Goal: Task Accomplishment & Management: Use online tool/utility

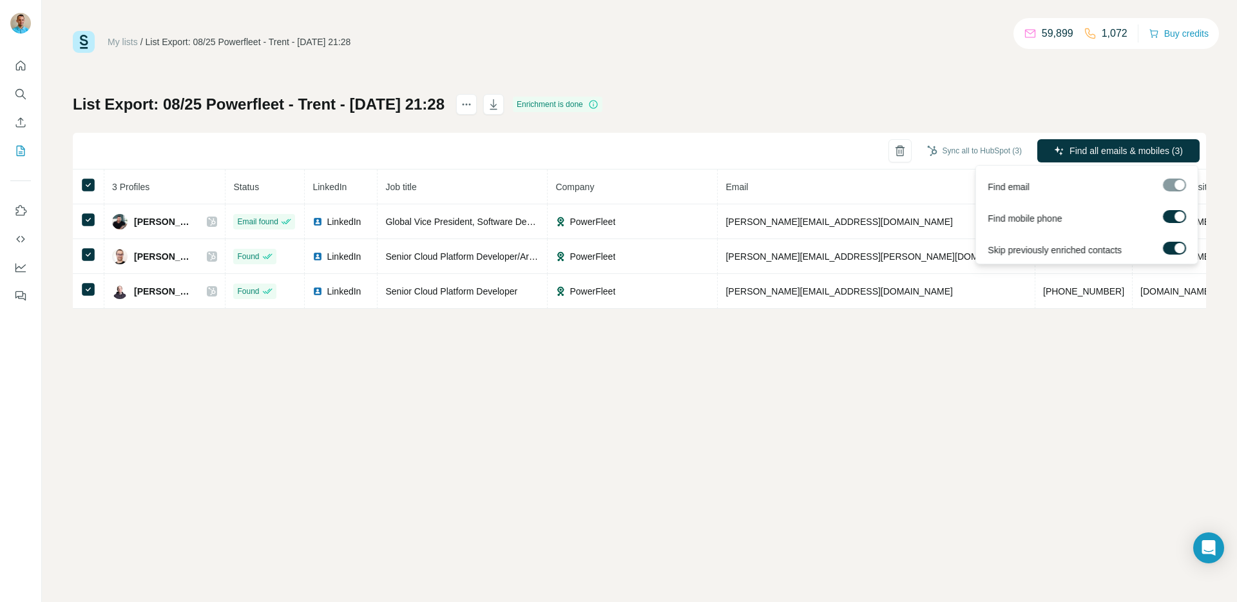
click at [1172, 209] on div "Find mobile phone" at bounding box center [1086, 216] width 216 height 32
click at [1174, 211] on label at bounding box center [1174, 216] width 23 height 13
click at [1150, 146] on span "Find all emails (3)" at bounding box center [1147, 150] width 71 height 13
